Goal: Task Accomplishment & Management: Manage account settings

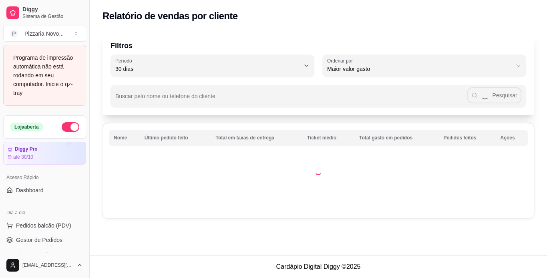
select select "30"
select select "HIGHEST_TOTAL_SPENT_WITH_ORDERS"
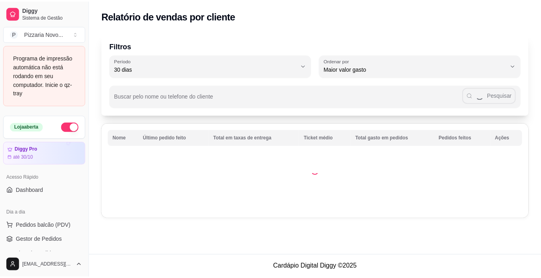
scroll to position [218, 0]
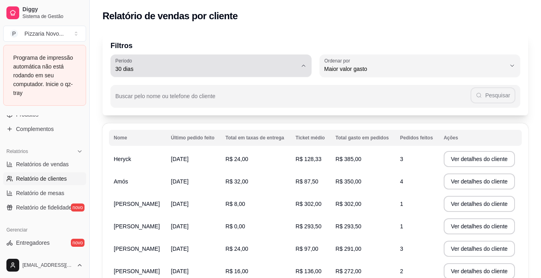
click at [304, 66] on icon "button" at bounding box center [303, 65] width 6 height 6
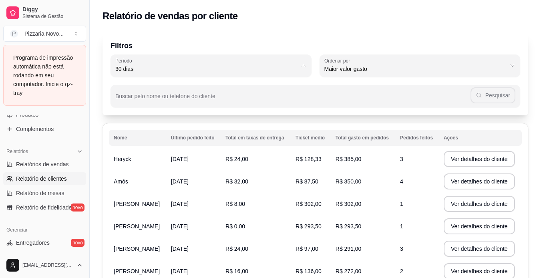
click at [218, 104] on span "Ontem" at bounding box center [206, 101] width 173 height 8
type input "1"
select select "1"
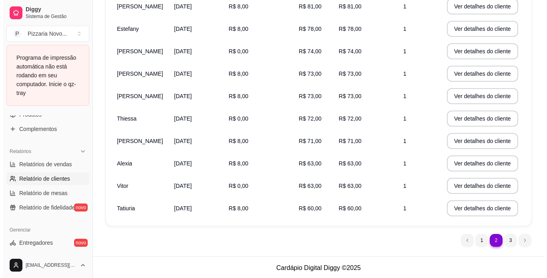
scroll to position [154, 0]
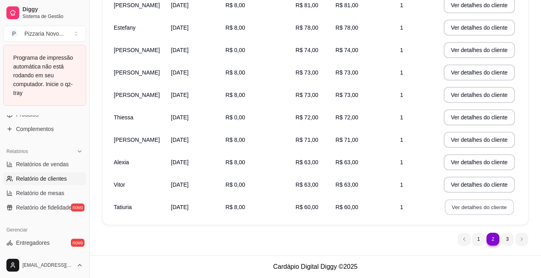
click at [464, 207] on button "Ver detalhes do cliente" at bounding box center [479, 207] width 69 height 16
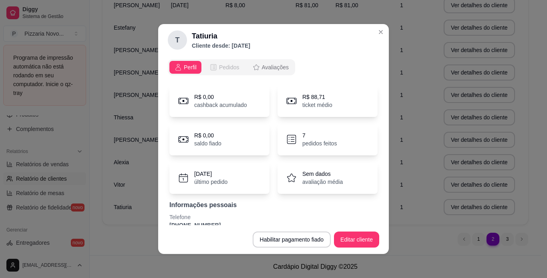
click at [226, 68] on span "Pedidos" at bounding box center [229, 67] width 20 height 8
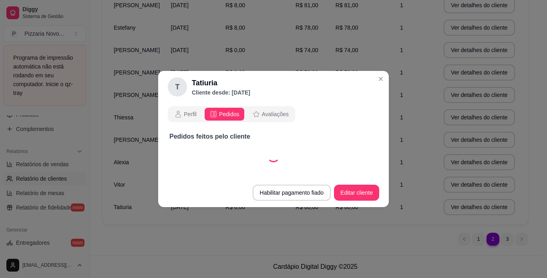
select select "30"
select select "ALL"
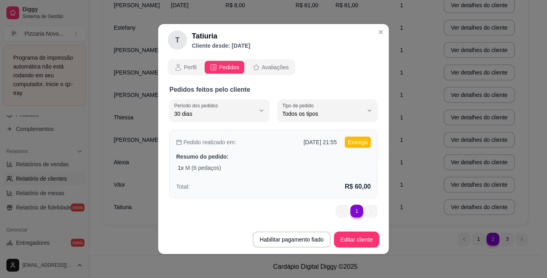
click at [303, 158] on p "Resumo do pedido:" at bounding box center [273, 156] width 195 height 8
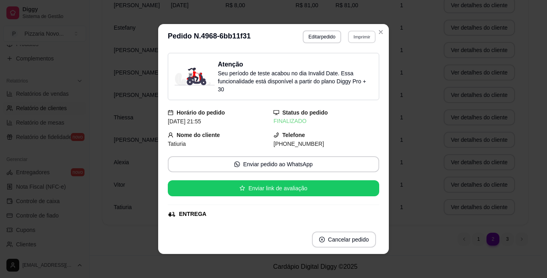
click at [361, 36] on button "Imprimir" at bounding box center [362, 36] width 28 height 12
click at [355, 36] on button "Imprimir" at bounding box center [362, 36] width 28 height 12
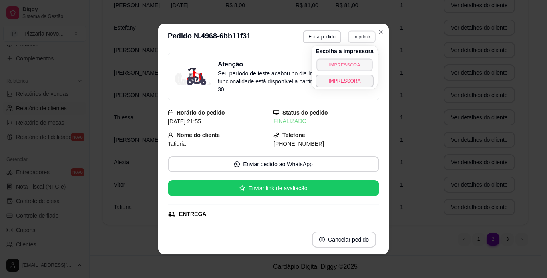
click at [345, 63] on button "IMPRESSORA" at bounding box center [344, 64] width 56 height 12
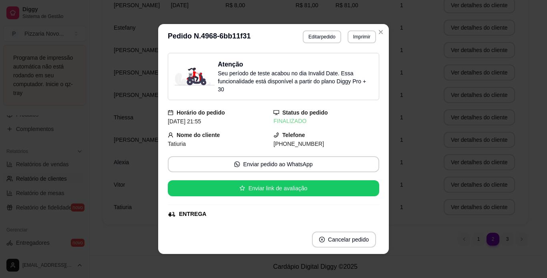
scroll to position [0, 0]
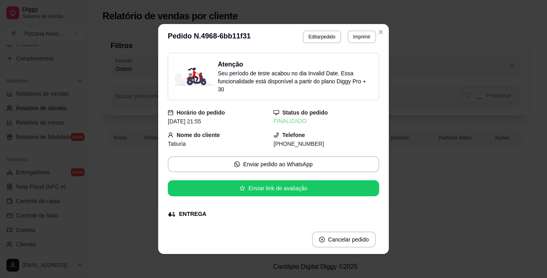
select select "30"
select select "ALL"
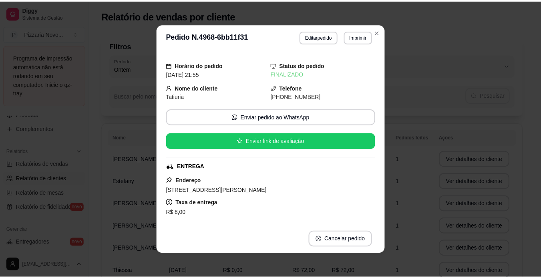
scroll to position [16, 0]
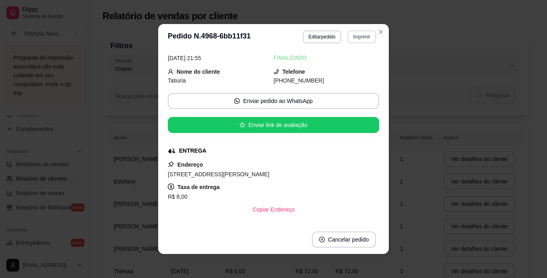
click at [357, 35] on button "Imprimir" at bounding box center [361, 36] width 28 height 13
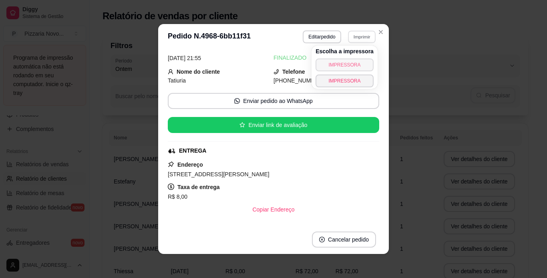
click at [347, 64] on button "IMPRESSORA" at bounding box center [344, 64] width 58 height 13
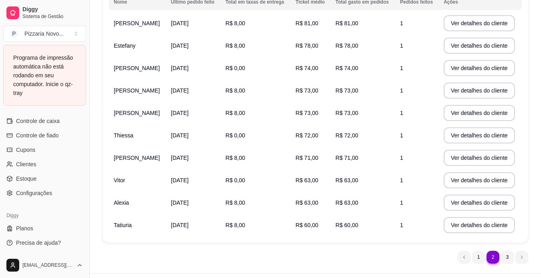
scroll to position [154, 0]
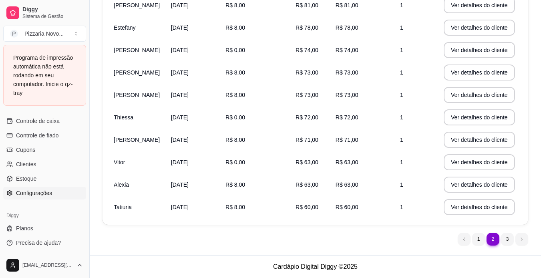
click at [33, 194] on span "Configurações" at bounding box center [34, 193] width 36 height 8
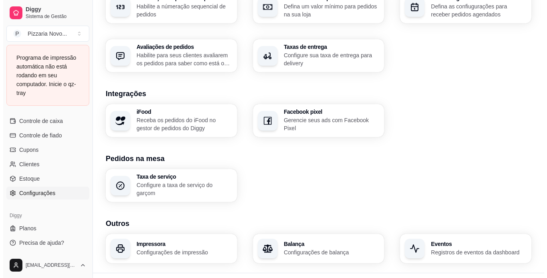
scroll to position [283, 0]
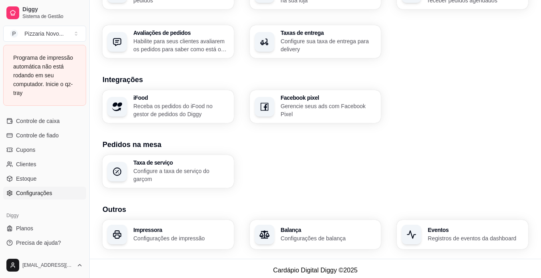
click at [160, 234] on p "Configurações de impressão" at bounding box center [181, 238] width 96 height 8
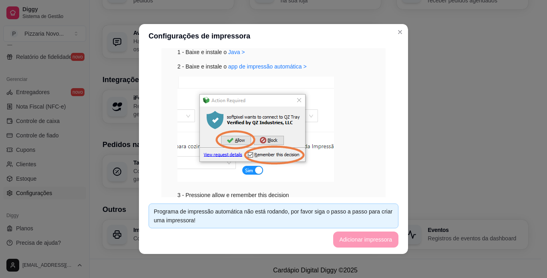
scroll to position [363, 0]
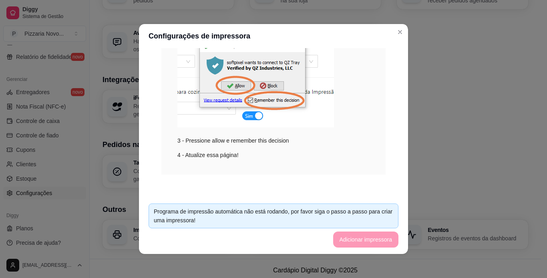
click at [360, 241] on footer "Programa de impressão automática não está rodando, por favor siga o passo a pas…" at bounding box center [273, 225] width 269 height 57
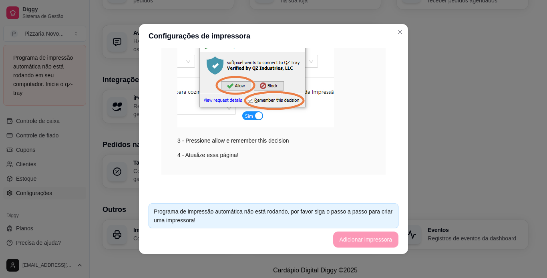
scroll to position [2, 0]
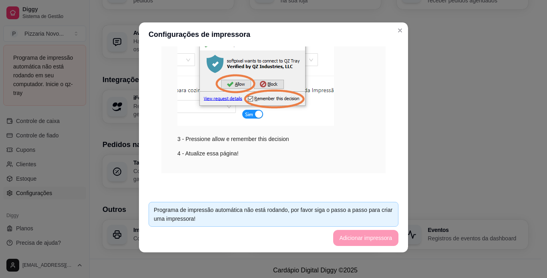
click at [364, 240] on footer "Programa de impressão automática não está rodando, por favor siga o passo a pas…" at bounding box center [273, 223] width 269 height 57
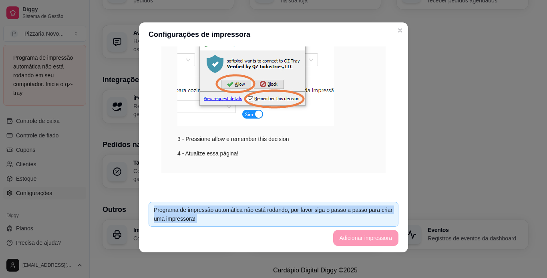
click at [364, 240] on footer "Programa de impressão automática não está rodando, por favor siga o passo a pas…" at bounding box center [273, 223] width 269 height 57
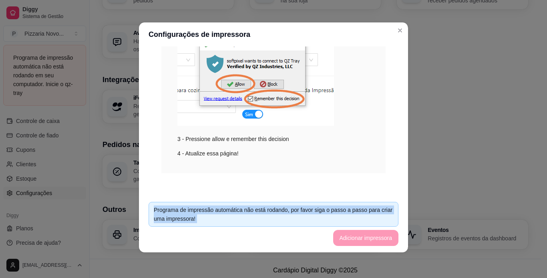
click at [364, 240] on footer "Programa de impressão automática não está rodando, por favor siga o passo a pas…" at bounding box center [273, 223] width 269 height 57
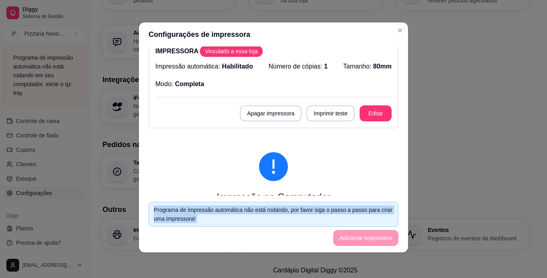
scroll to position [78, 0]
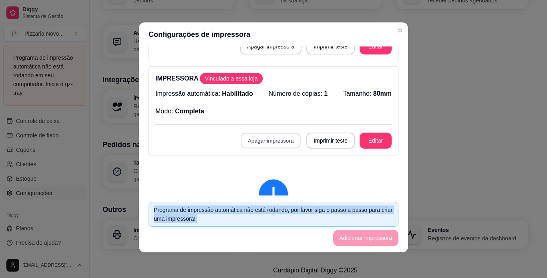
click at [269, 145] on button "Apagar impressora" at bounding box center [271, 141] width 60 height 16
click at [274, 203] on button "Confirmar" at bounding box center [270, 199] width 28 height 12
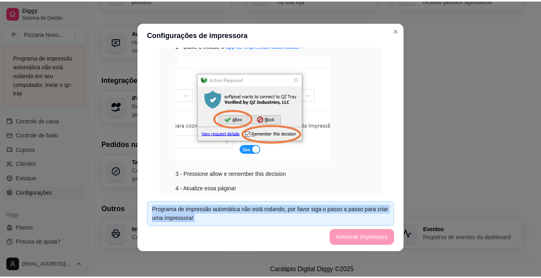
scroll to position [269, 0]
